Goal: Find specific page/section: Find specific page/section

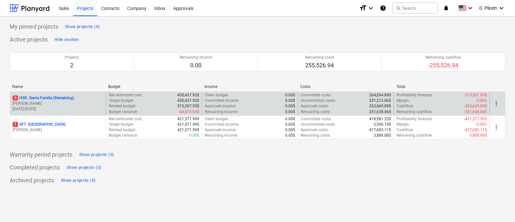
click at [56, 99] on p "3 HSD - [GEOGRAPHIC_DATA] (Remaining)" at bounding box center [43, 97] width 61 height 5
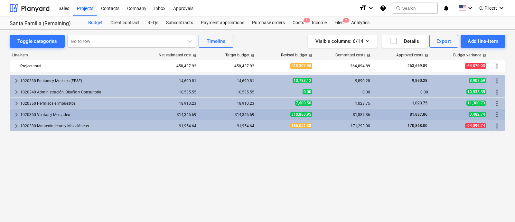
click at [18, 113] on span "keyboard_arrow_right" at bounding box center [17, 115] width 8 height 8
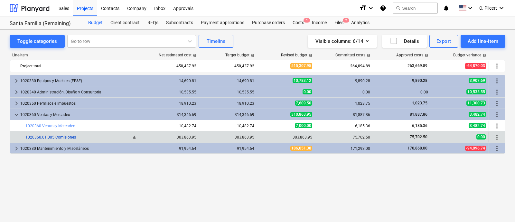
click at [63, 138] on link "1020360.01.005 Comisiones" at bounding box center [50, 137] width 50 height 5
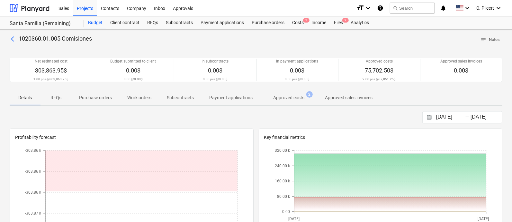
click at [14, 41] on span "arrow_back" at bounding box center [14, 39] width 8 height 8
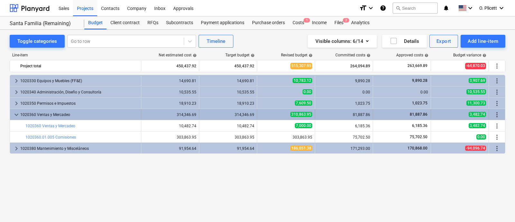
click at [13, 115] on span "keyboard_arrow_down" at bounding box center [17, 115] width 8 height 8
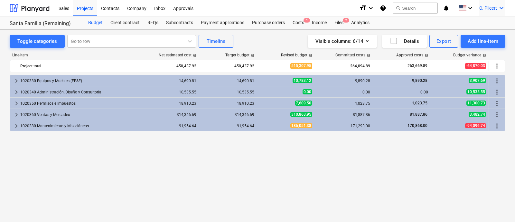
click at [486, 7] on span "O. Plicett" at bounding box center [488, 7] width 18 height 5
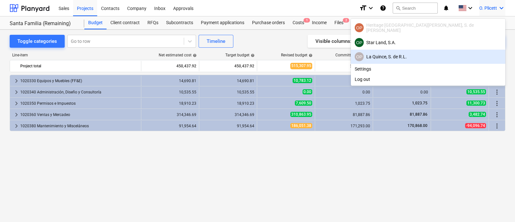
click at [470, 52] on div "OP La Quince, S. de [PERSON_NAME]" at bounding box center [427, 56] width 147 height 9
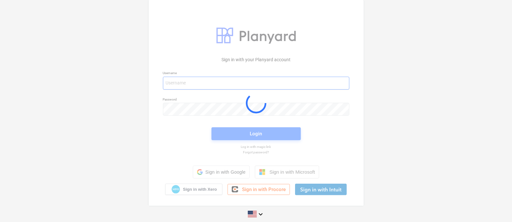
type input "[EMAIL_ADDRESS][DOMAIN_NAME]"
